Goal: Check status: Check status

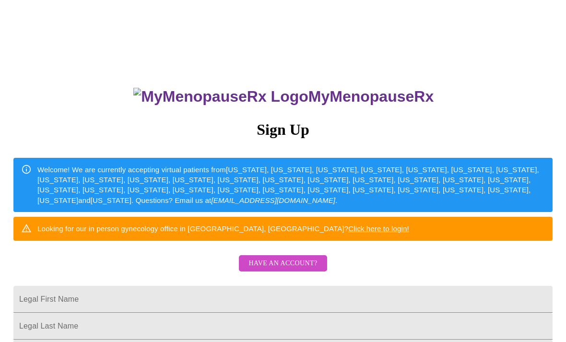
click at [282, 269] on span "Have an account?" at bounding box center [282, 263] width 69 height 12
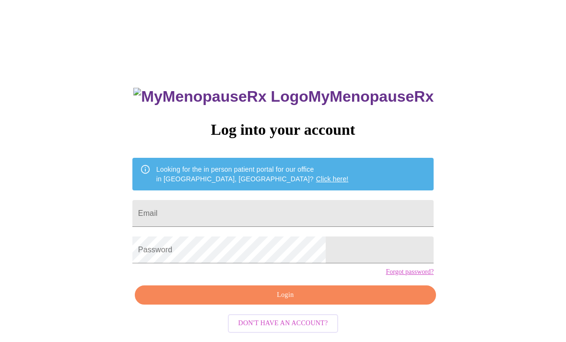
click at [287, 223] on input "Email" at bounding box center [282, 213] width 301 height 27
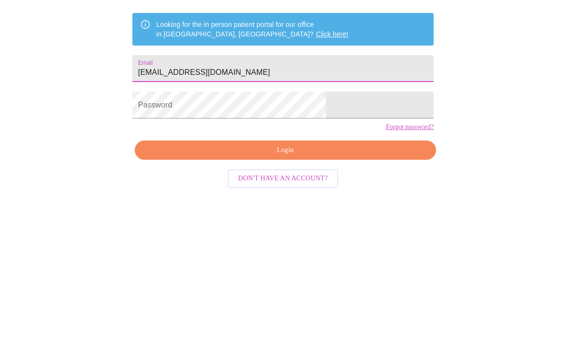
type input "[EMAIL_ADDRESS][DOMAIN_NAME]"
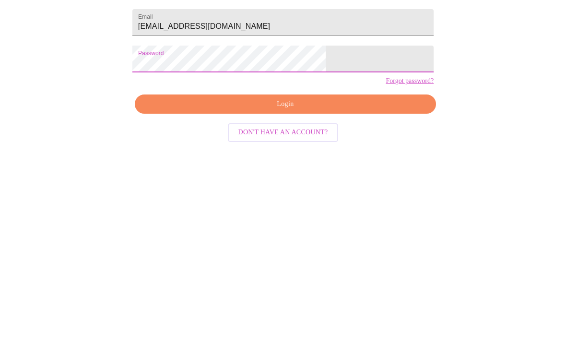
click at [262, 289] on span "Login" at bounding box center [285, 295] width 279 height 12
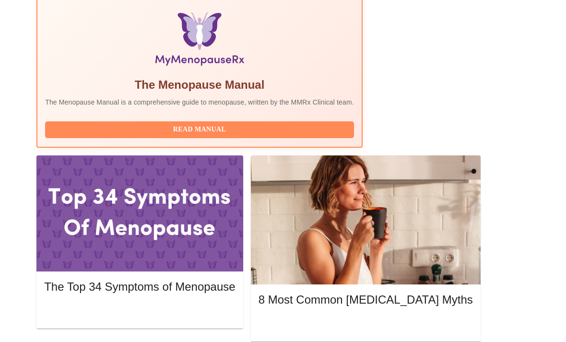
scroll to position [331, 0]
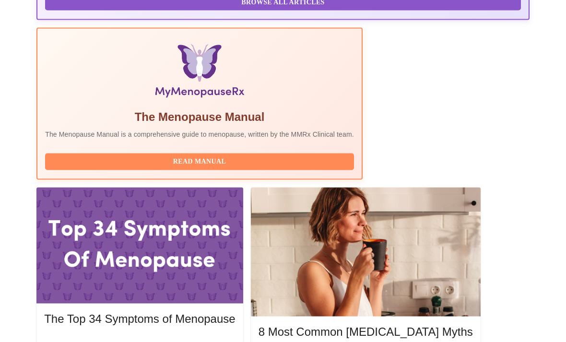
scroll to position [295, 0]
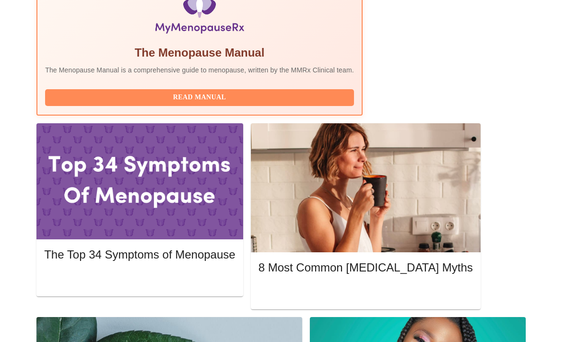
scroll to position [369, 0]
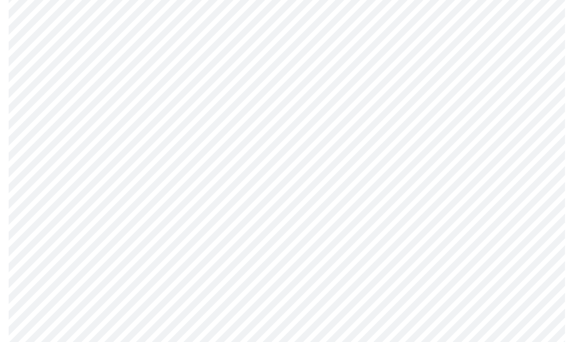
scroll to position [3391, 0]
